Goal: Information Seeking & Learning: Check status

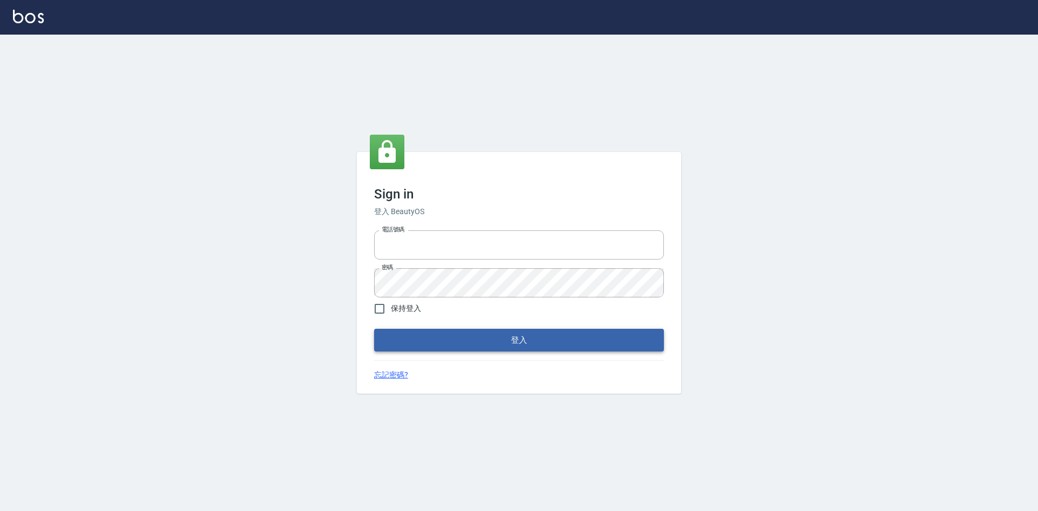
type input "0422211177"
click at [558, 340] on button "登入" at bounding box center [519, 340] width 290 height 23
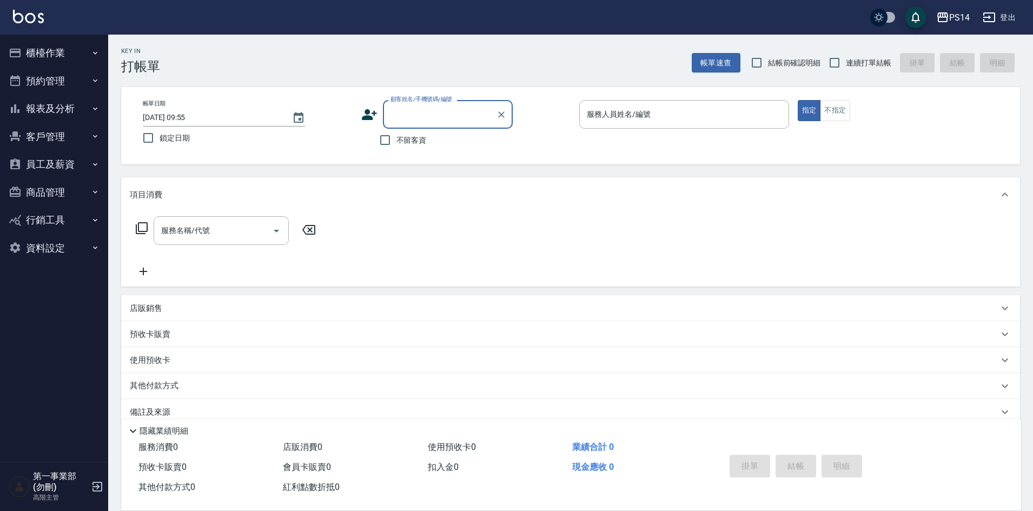
click at [59, 114] on button "報表及分析" at bounding box center [54, 109] width 100 height 28
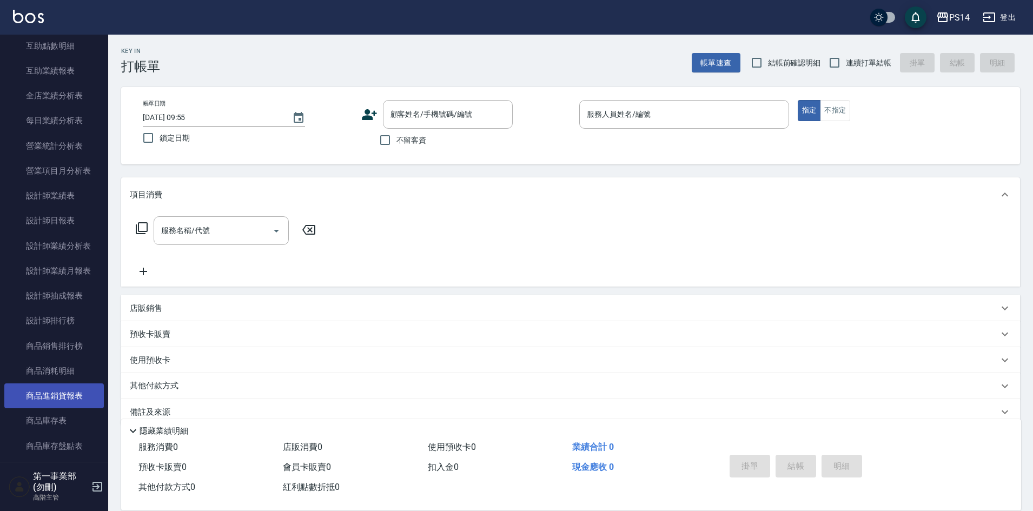
scroll to position [325, 0]
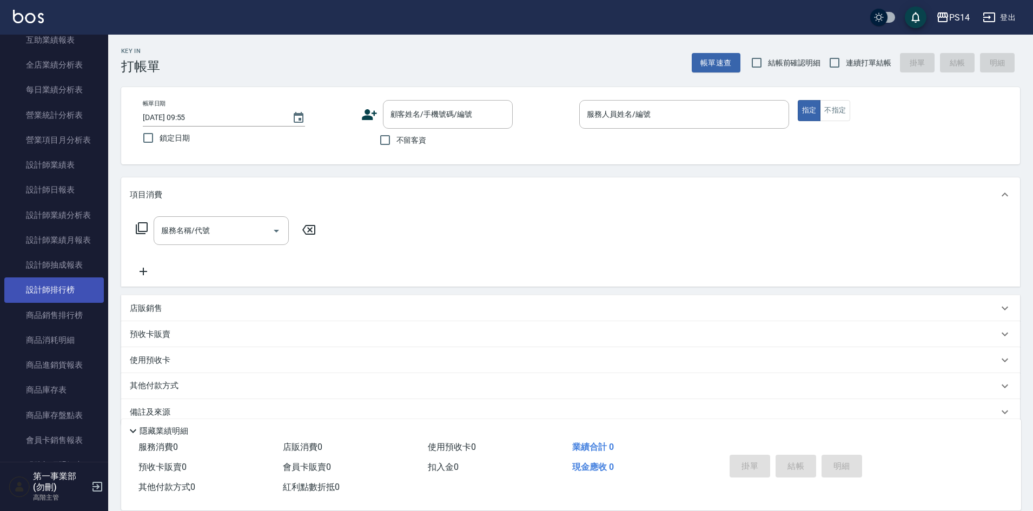
click at [54, 297] on link "設計師排行榜" at bounding box center [54, 289] width 100 height 25
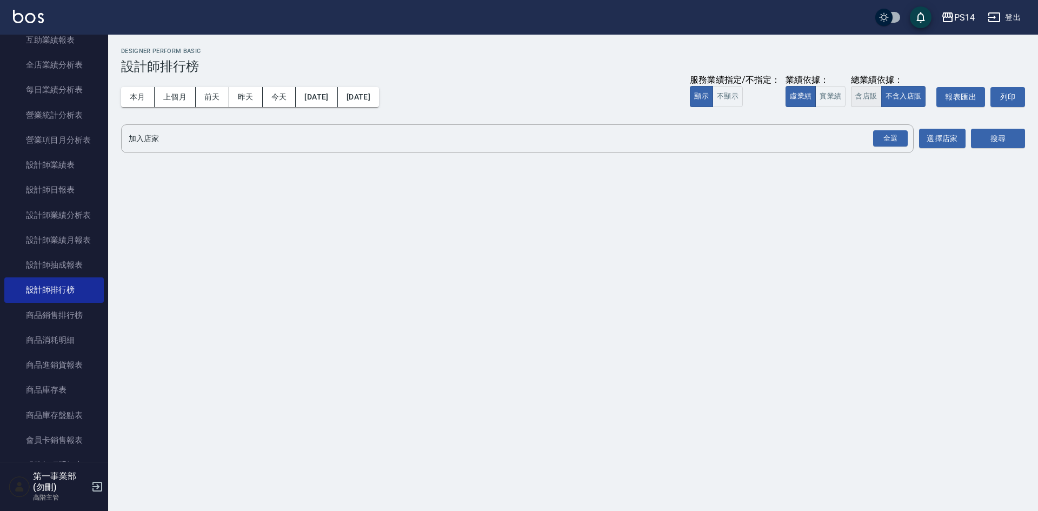
click at [865, 100] on button "含店販" at bounding box center [866, 96] width 30 height 21
click at [892, 142] on div "全選" at bounding box center [890, 138] width 35 height 17
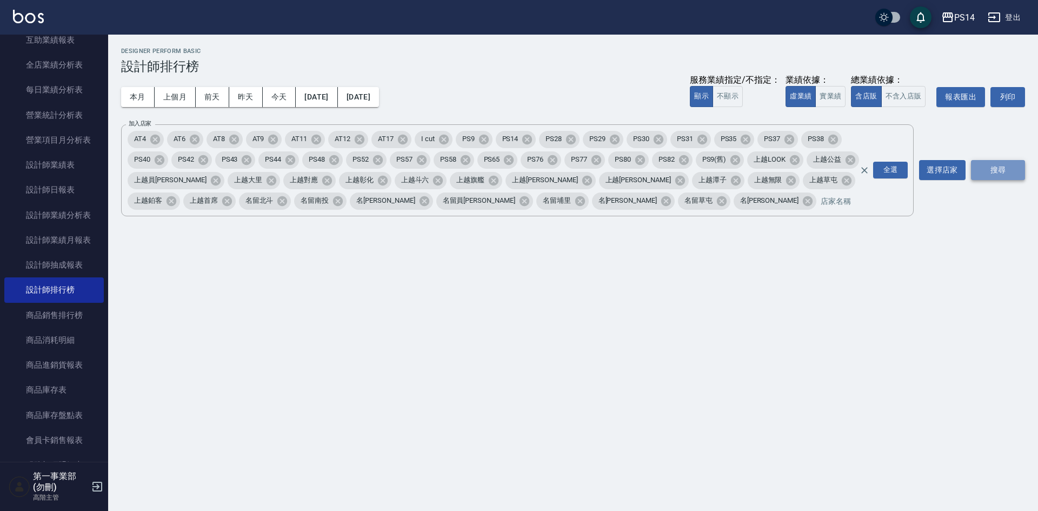
click at [1006, 171] on button "搜尋" at bounding box center [998, 170] width 54 height 20
